Goal: Task Accomplishment & Management: Use online tool/utility

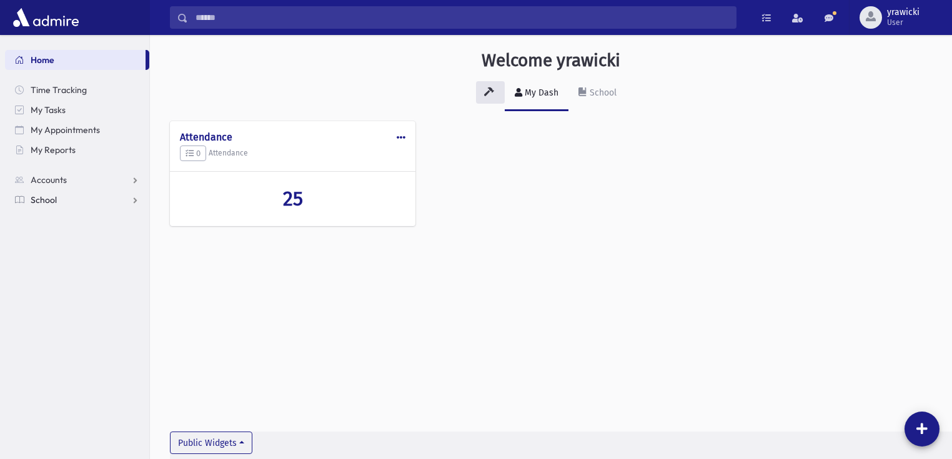
click at [94, 200] on link "School" at bounding box center [77, 200] width 144 height 20
click at [67, 241] on span "Attendance" at bounding box center [60, 239] width 46 height 11
click at [59, 257] on span "Entry" at bounding box center [57, 259] width 21 height 11
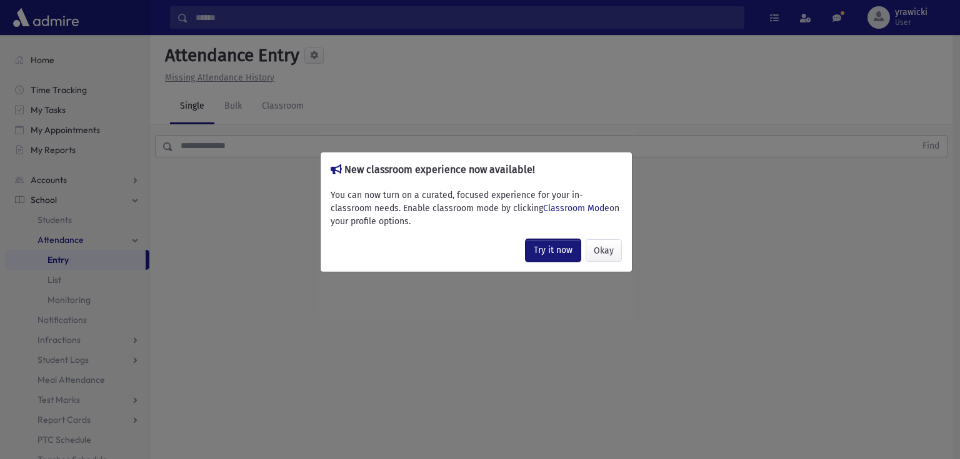
click at [554, 247] on link "Try it now" at bounding box center [553, 250] width 55 height 22
